Goal: Task Accomplishment & Management: Use online tool/utility

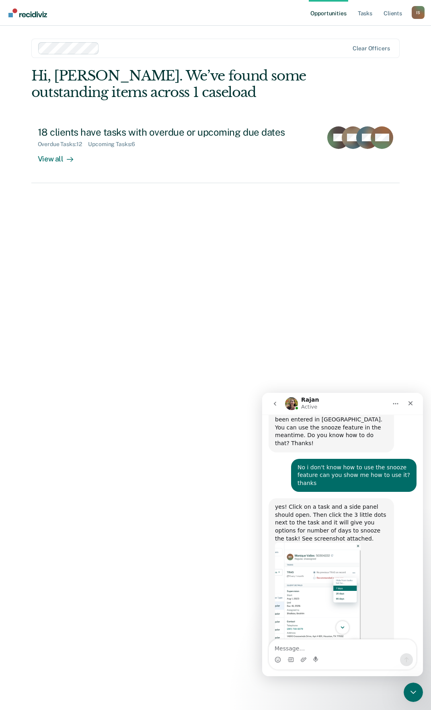
scroll to position [200, 0]
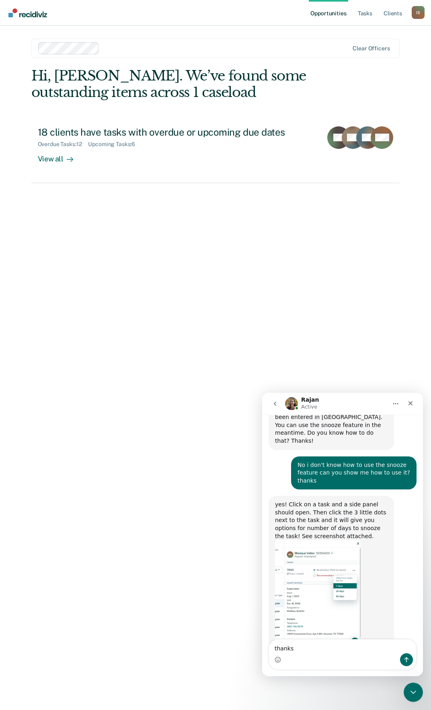
type textarea "thanks"
click at [406, 657] on icon "Send a message…" at bounding box center [407, 659] width 6 height 6
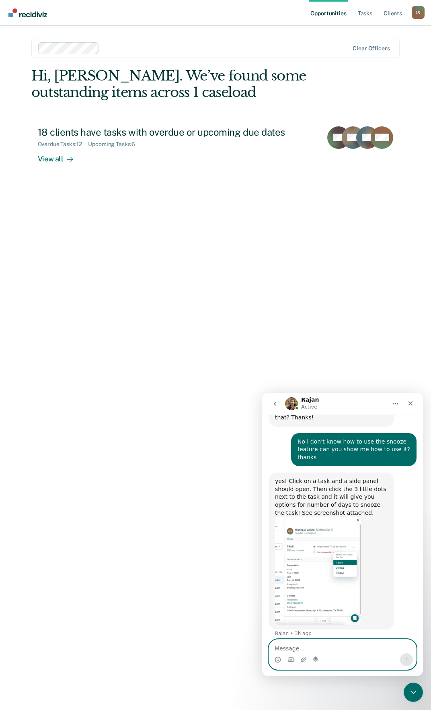
scroll to position [224, 0]
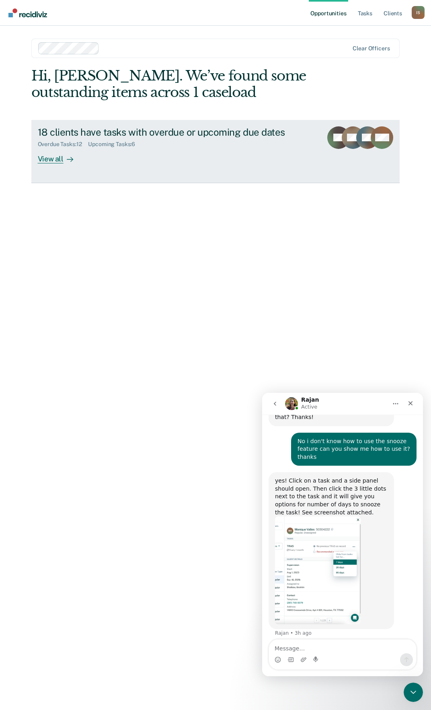
click at [60, 160] on div "View all" at bounding box center [60, 156] width 45 height 16
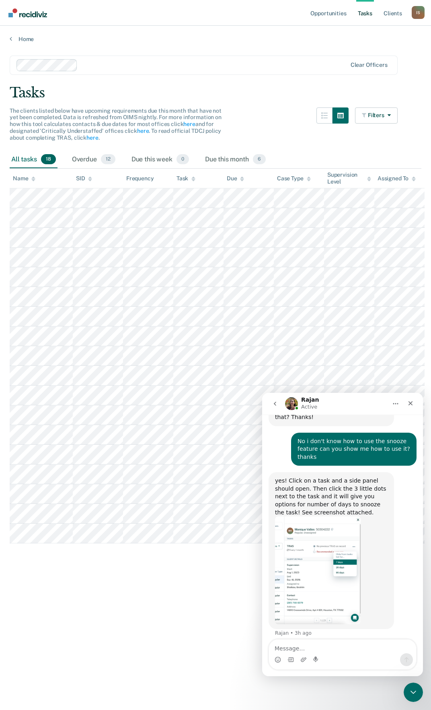
click at [171, 571] on main "Clear officers Tasks The clients listed below have upcoming requirements due th…" at bounding box center [215, 375] width 431 height 665
click at [409, 400] on div "Close" at bounding box center [411, 403] width 14 height 14
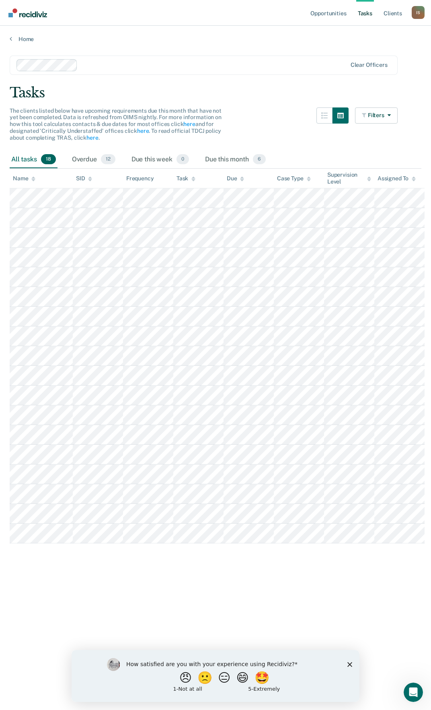
scroll to position [224, 0]
click at [28, 93] on div "Tasks" at bounding box center [216, 92] width 412 height 16
click at [367, 13] on link "Tasks" at bounding box center [365, 13] width 18 height 26
drag, startPoint x: 367, startPoint y: 12, endPoint x: 270, endPoint y: 83, distance: 119.7
click at [270, 83] on main "Clear officers Tasks The clients listed below have upcoming requirements due th…" at bounding box center [215, 375] width 431 height 665
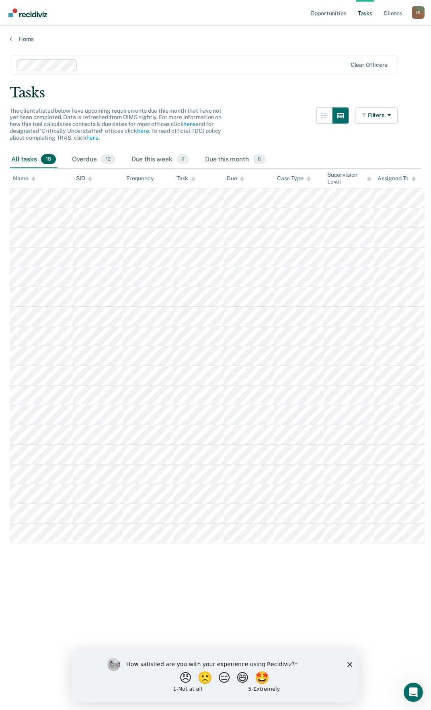
click at [364, 10] on link "Tasks" at bounding box center [365, 13] width 18 height 26
click at [360, 12] on link "Tasks" at bounding box center [365, 13] width 18 height 26
